Goal: Information Seeking & Learning: Learn about a topic

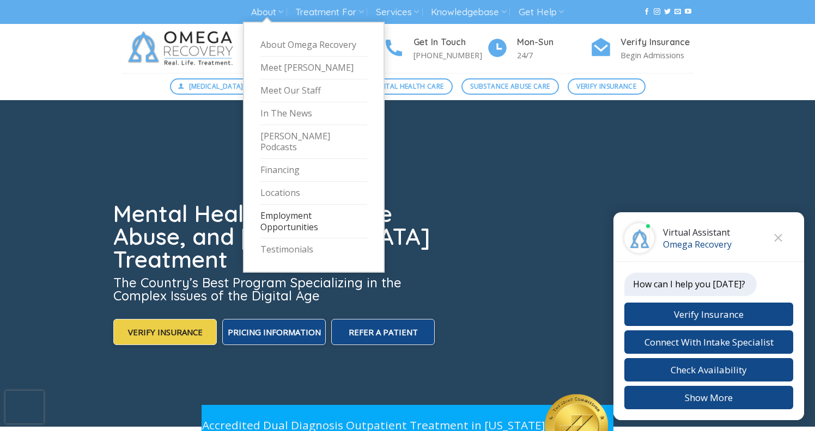
click at [295, 206] on link "Employment Opportunities" at bounding box center [313, 222] width 107 height 34
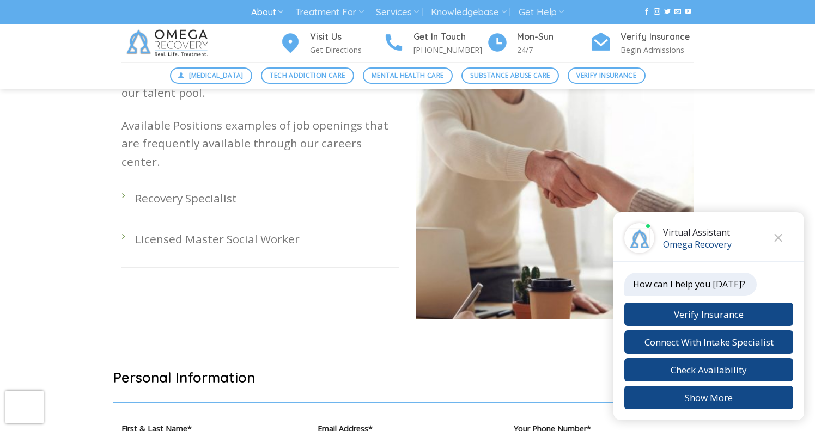
scroll to position [360, 0]
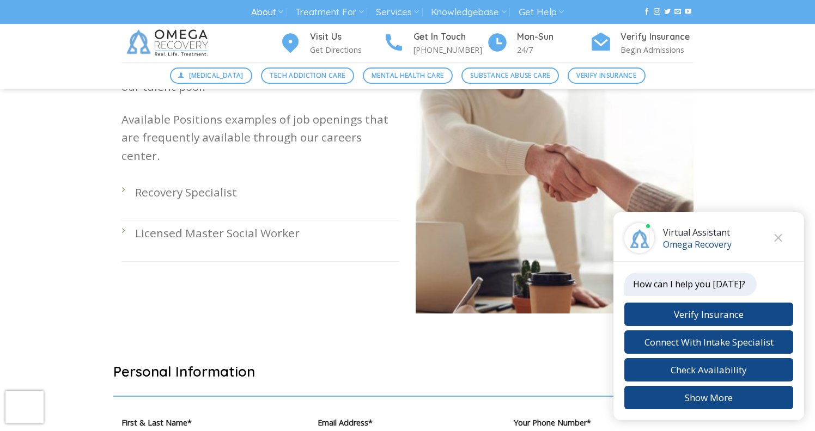
click at [205, 184] on p "Recovery Specialist" at bounding box center [267, 193] width 264 height 18
click at [125, 180] on li "Recovery Specialist" at bounding box center [260, 200] width 278 height 41
click at [124, 180] on li "Recovery Specialist" at bounding box center [260, 200] width 278 height 41
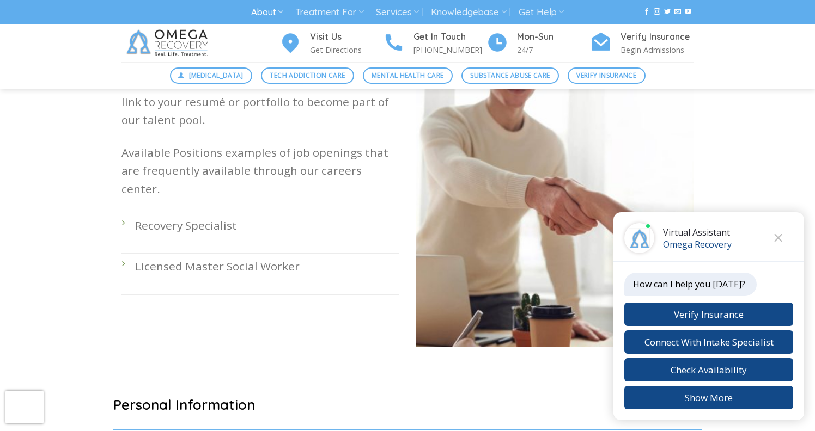
scroll to position [311, 0]
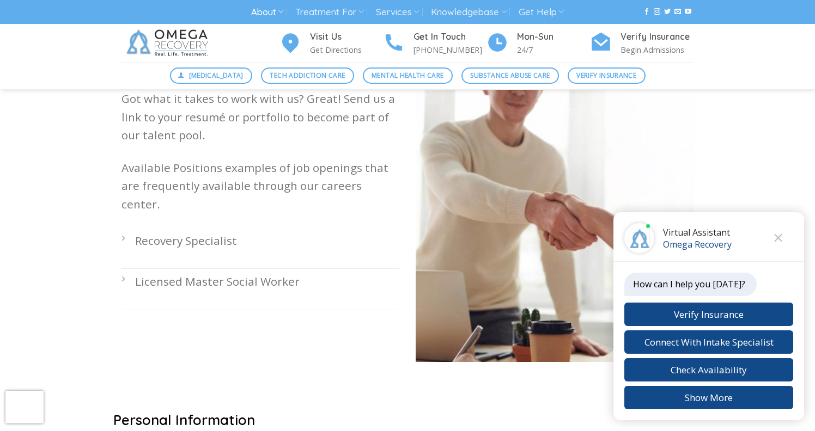
click at [174, 232] on p "Recovery Specialist" at bounding box center [267, 241] width 264 height 18
click at [127, 228] on li "Recovery Specialist" at bounding box center [260, 248] width 278 height 41
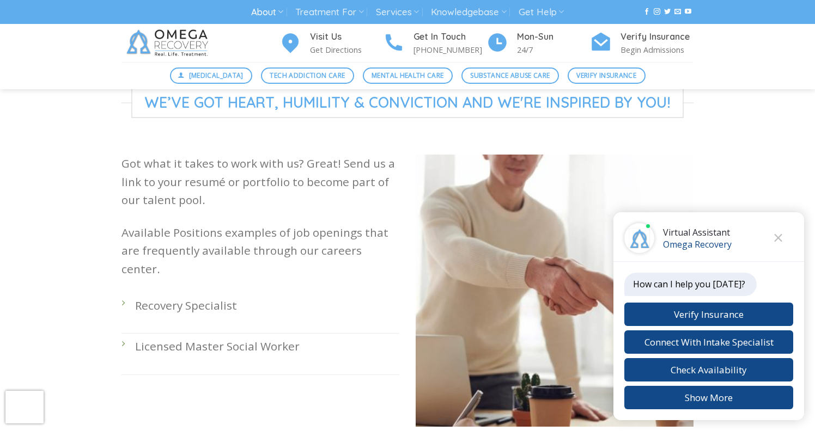
scroll to position [236, 0]
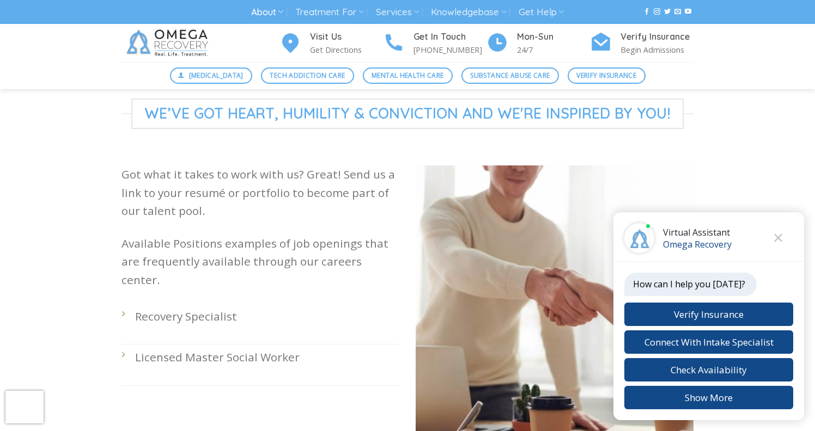
click at [146, 308] on p "Recovery Specialist" at bounding box center [267, 317] width 264 height 18
click at [117, 298] on div "Got what it takes to work with us? Great! Send us a link to your resumé or port…" at bounding box center [260, 310] width 294 height 289
click at [137, 308] on p "Recovery Specialist" at bounding box center [267, 317] width 264 height 18
click at [182, 308] on p "Recovery Specialist" at bounding box center [267, 317] width 264 height 18
click at [215, 362] on li "Licensed Master Social Worker" at bounding box center [260, 365] width 278 height 41
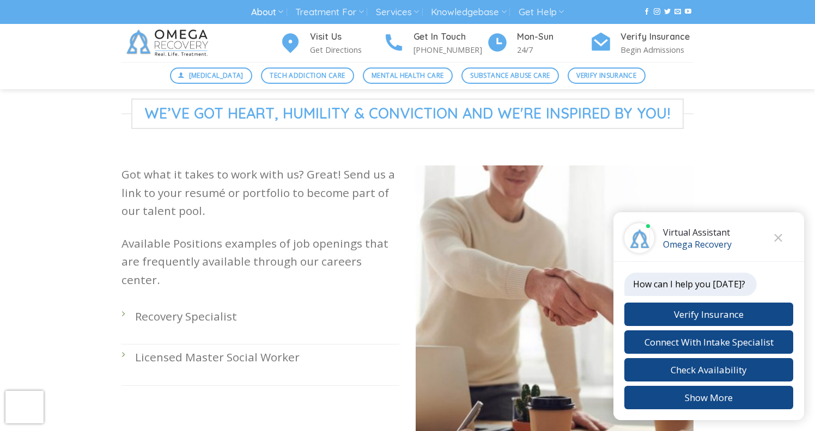
click at [217, 349] on p "Licensed Master Social Worker" at bounding box center [267, 358] width 264 height 18
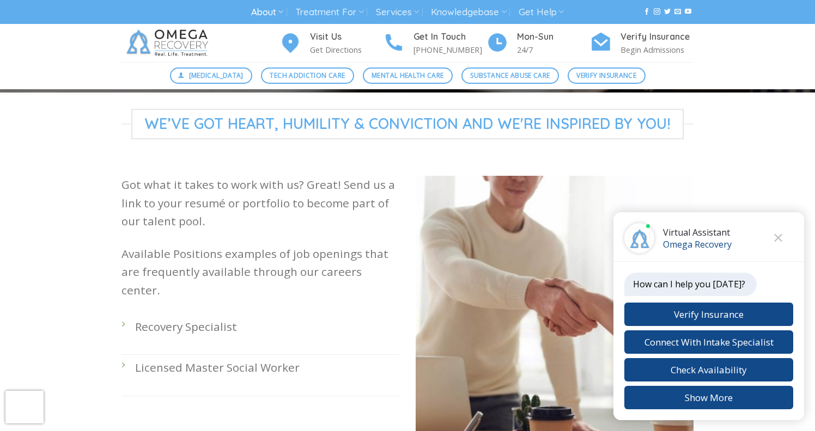
scroll to position [0, 0]
